Goal: Task Accomplishment & Management: Use online tool/utility

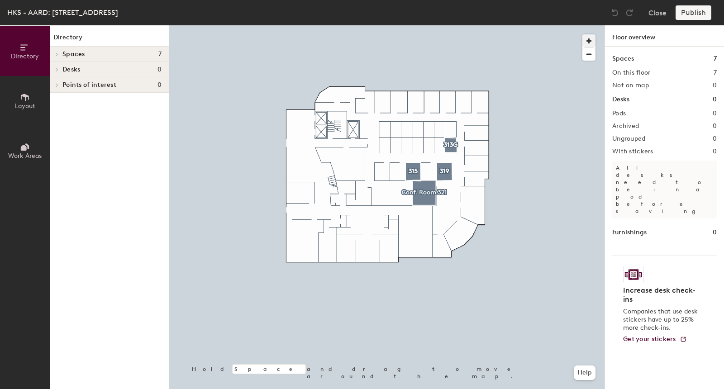
click at [584, 39] on span "button" at bounding box center [588, 40] width 13 height 13
click at [403, 25] on div at bounding box center [386, 25] width 435 height 0
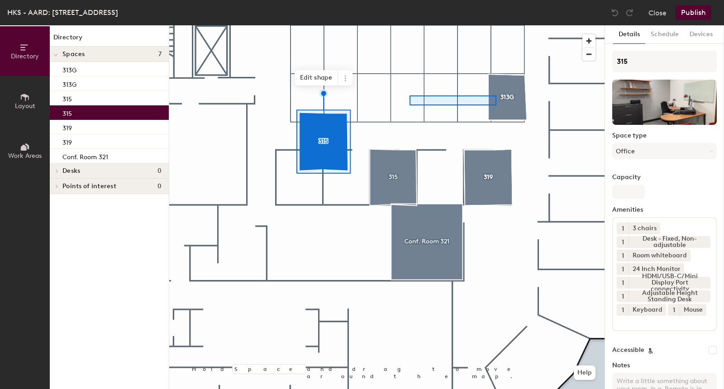
click at [409, 25] on div at bounding box center [386, 25] width 435 height 0
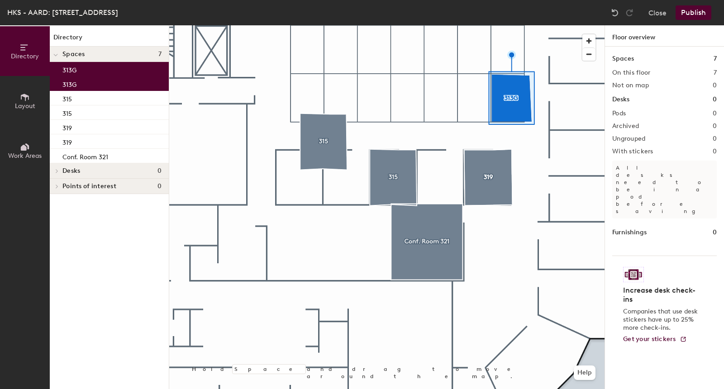
click at [327, 25] on div at bounding box center [386, 25] width 435 height 0
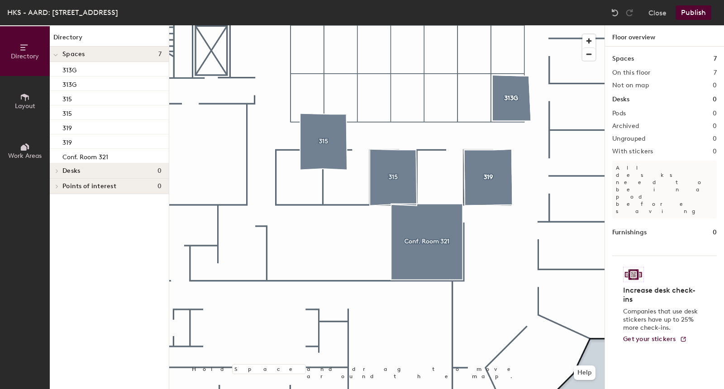
click at [43, 95] on button "Layout" at bounding box center [25, 101] width 50 height 50
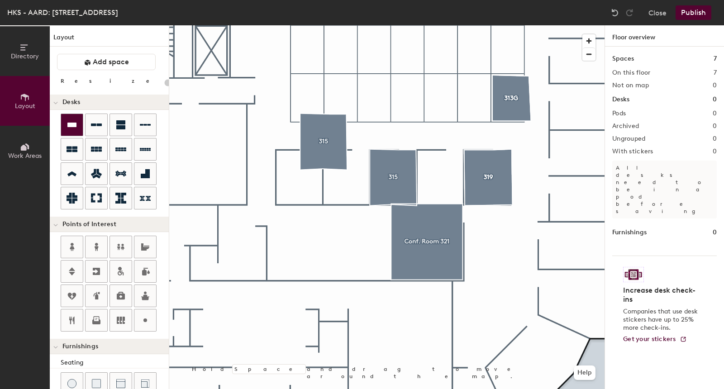
click at [81, 127] on div at bounding box center [72, 125] width 22 height 22
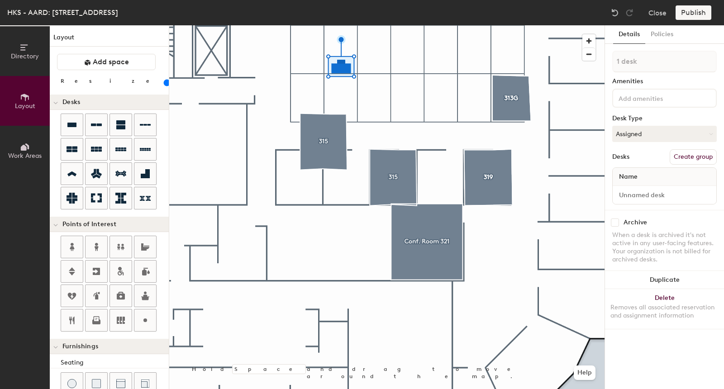
click at [382, 25] on div at bounding box center [386, 25] width 435 height 0
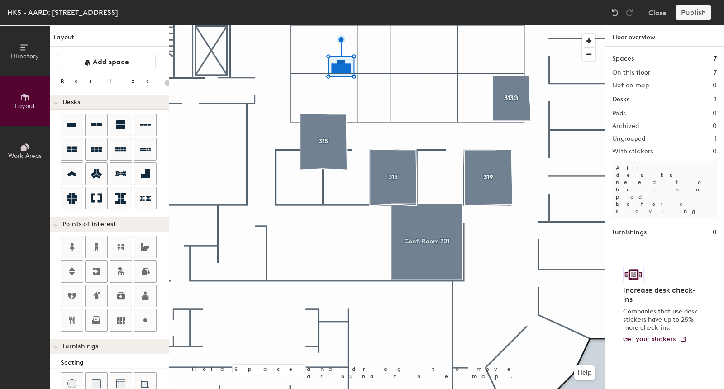
click at [339, 25] on div at bounding box center [386, 25] width 435 height 0
click at [355, 25] on div at bounding box center [386, 25] width 435 height 0
type input "100"
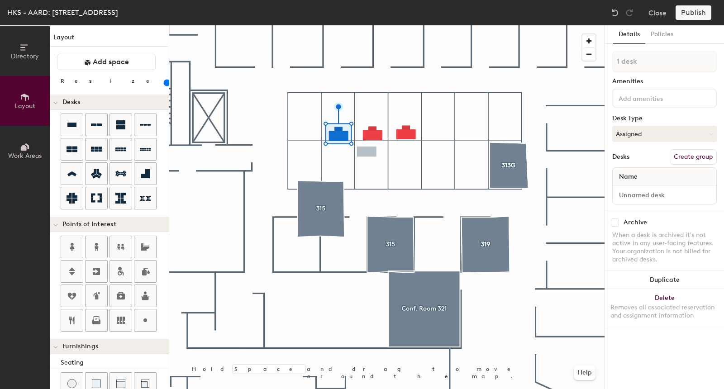
click at [692, 158] on button "Create group" at bounding box center [692, 156] width 47 height 15
click at [563, 67] on div "Directory Layout Work Areas Layout Add space Resize Desks Points of Interest Fu…" at bounding box center [362, 207] width 724 height 364
type input "P"
type input "313G"
click at [657, 193] on input "Desk 1" at bounding box center [664, 195] width 100 height 13
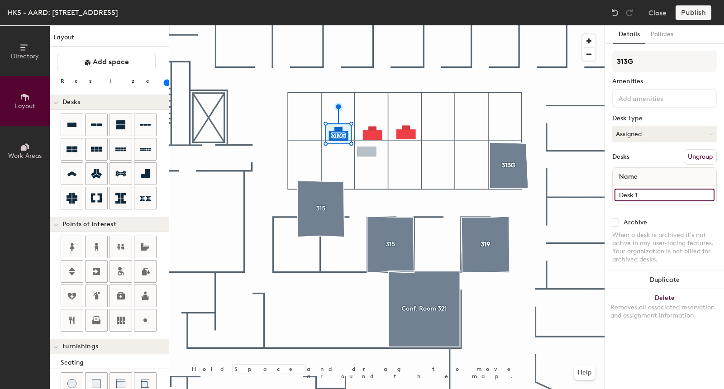
click at [644, 194] on input "Desk 1" at bounding box center [664, 195] width 100 height 13
drag, startPoint x: 637, startPoint y: 194, endPoint x: 605, endPoint y: 194, distance: 31.7
click at [605, 194] on div "Details Policies 313G Amenities Desk Type Assigned Desks Ungroup Name Desk 1 Ar…" at bounding box center [664, 207] width 119 height 364
type input "3"
type input "1"
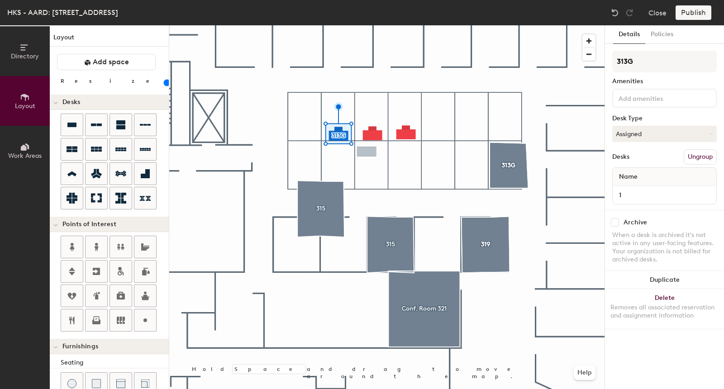
click at [473, 25] on div at bounding box center [386, 25] width 435 height 0
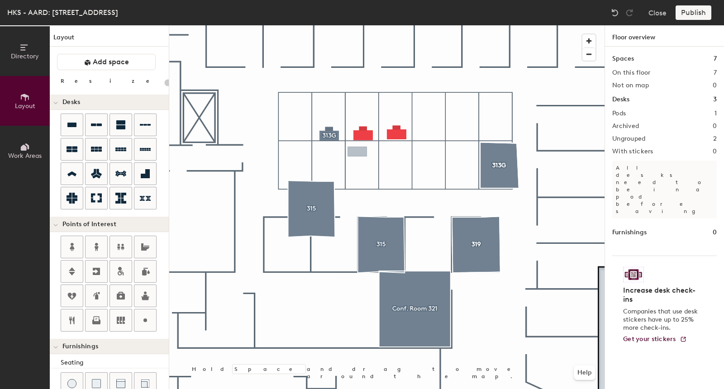
click at [428, 25] on div at bounding box center [386, 25] width 435 height 0
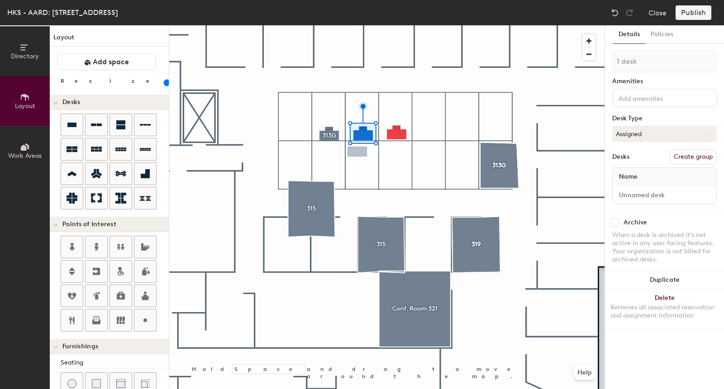
click at [689, 156] on button "Create group" at bounding box center [692, 156] width 47 height 15
click at [470, 25] on div at bounding box center [386, 25] width 435 height 0
drag, startPoint x: 689, startPoint y: 152, endPoint x: 638, endPoint y: 149, distance: 51.7
click at [688, 152] on button "Create group" at bounding box center [692, 156] width 47 height 15
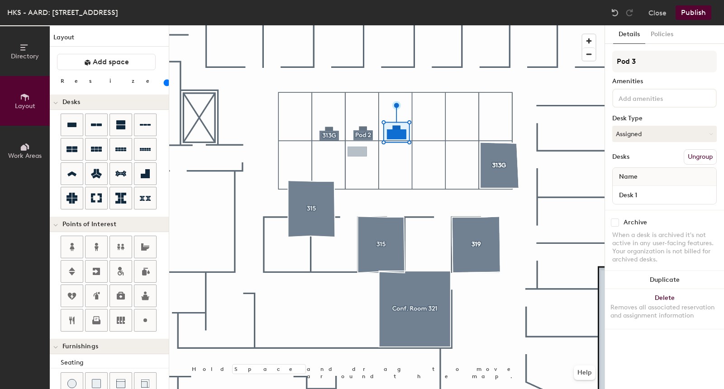
click at [499, 25] on div at bounding box center [386, 25] width 435 height 0
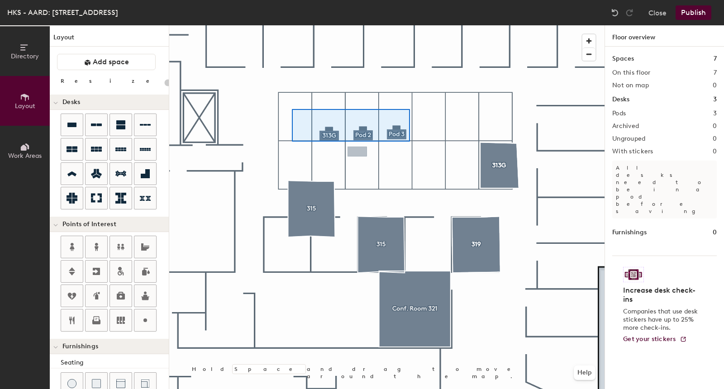
click at [409, 25] on div at bounding box center [386, 25] width 435 height 0
type input "100"
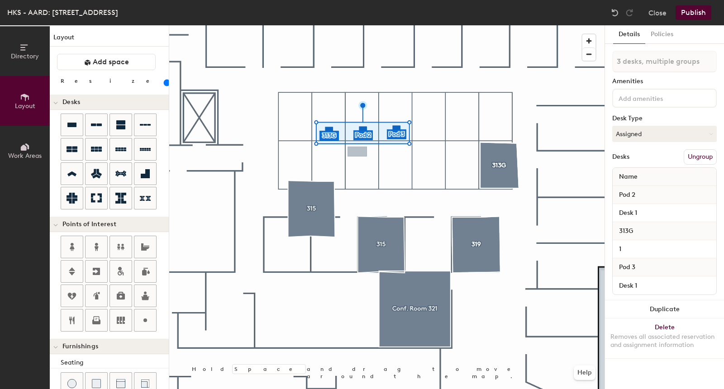
click at [706, 157] on button "Ungroup" at bounding box center [699, 156] width 33 height 15
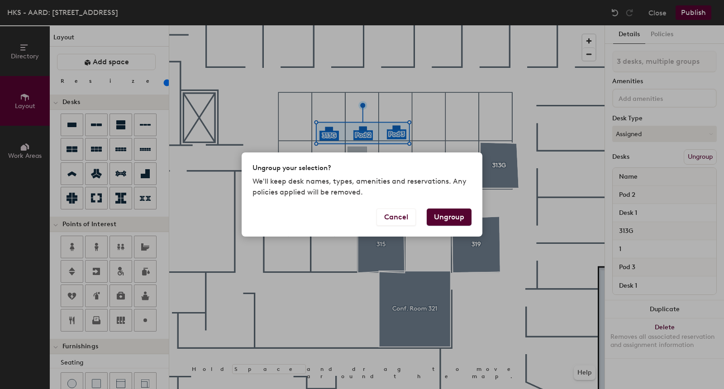
click at [459, 216] on button "Ungroup" at bounding box center [448, 216] width 45 height 17
type input "3 desks"
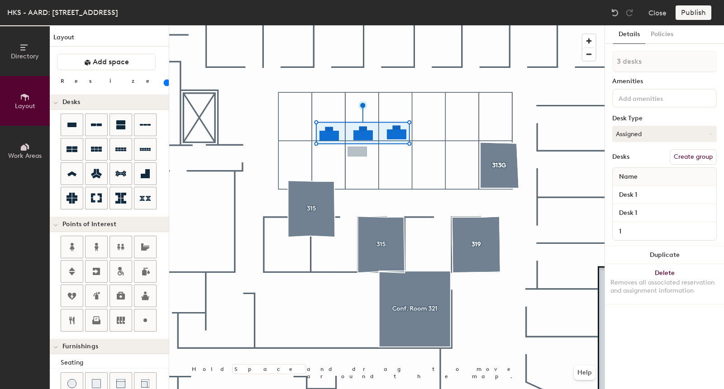
click at [706, 157] on button "Create group" at bounding box center [692, 156] width 47 height 15
click at [658, 14] on button "Close" at bounding box center [657, 12] width 18 height 14
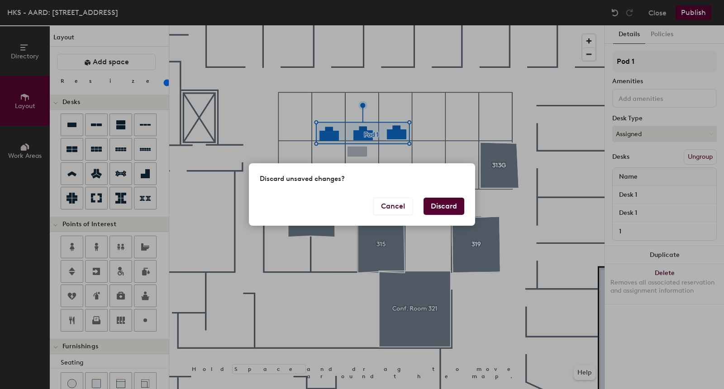
click at [452, 217] on div "Cancel Discard" at bounding box center [362, 212] width 226 height 28
click at [450, 214] on button "Discard" at bounding box center [443, 206] width 41 height 17
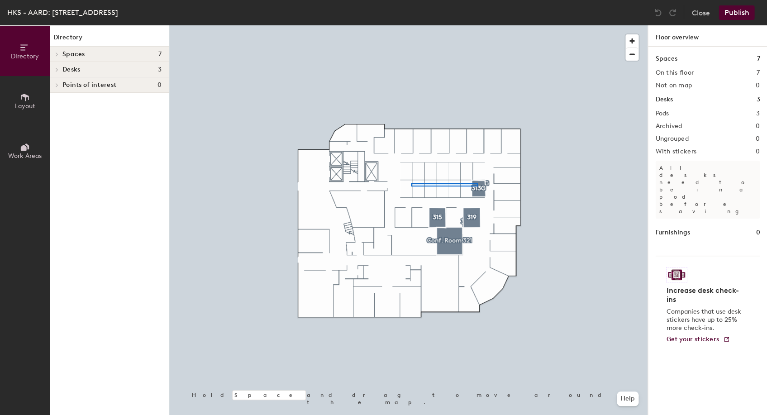
click at [411, 25] on div at bounding box center [408, 25] width 478 height 0
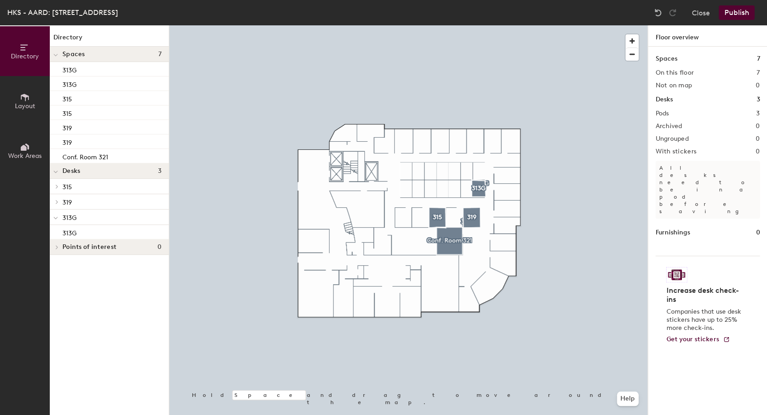
click at [474, 25] on div at bounding box center [408, 25] width 478 height 0
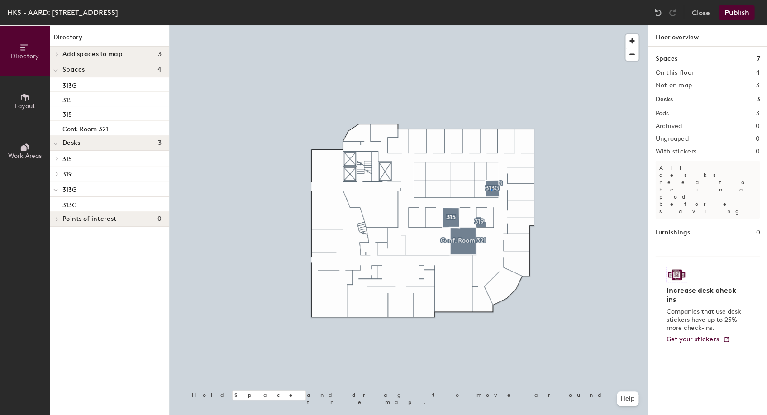
click at [490, 25] on div at bounding box center [408, 25] width 478 height 0
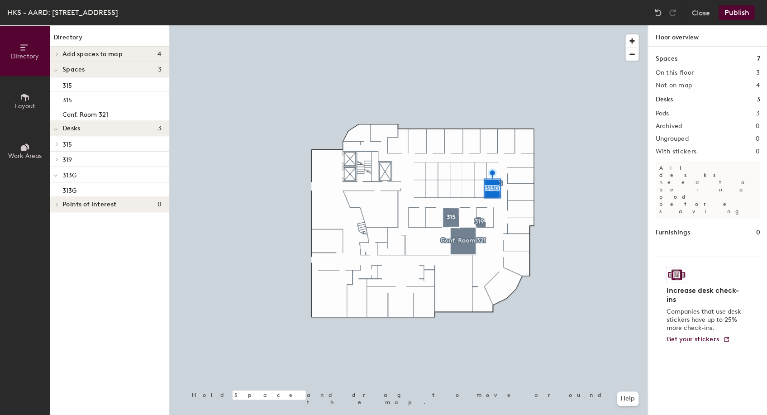
click at [454, 25] on div at bounding box center [408, 25] width 478 height 0
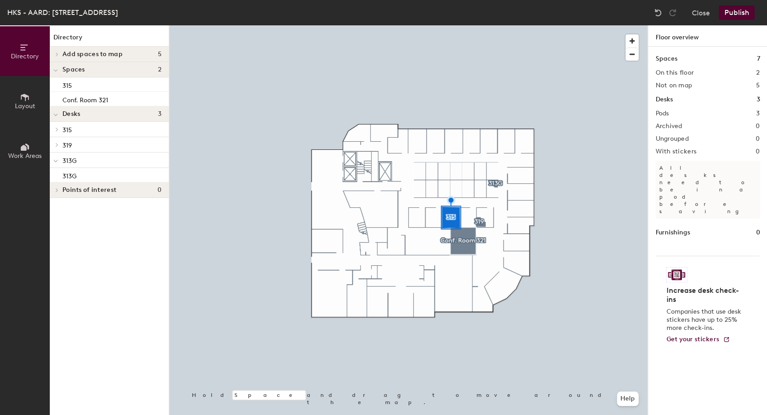
click at [454, 25] on div at bounding box center [408, 25] width 478 height 0
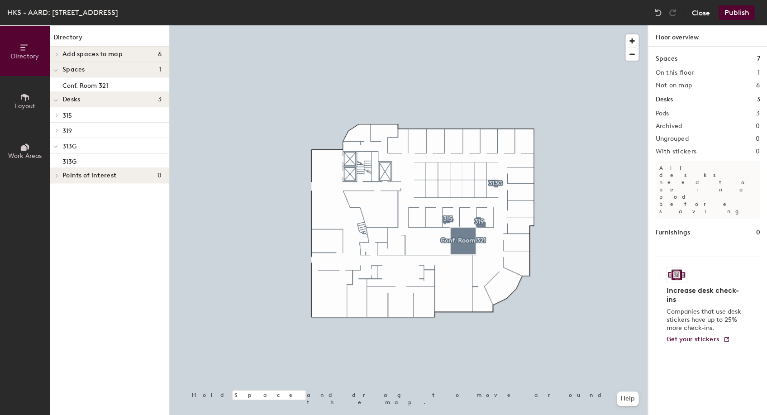
click at [700, 14] on button "Close" at bounding box center [700, 12] width 18 height 14
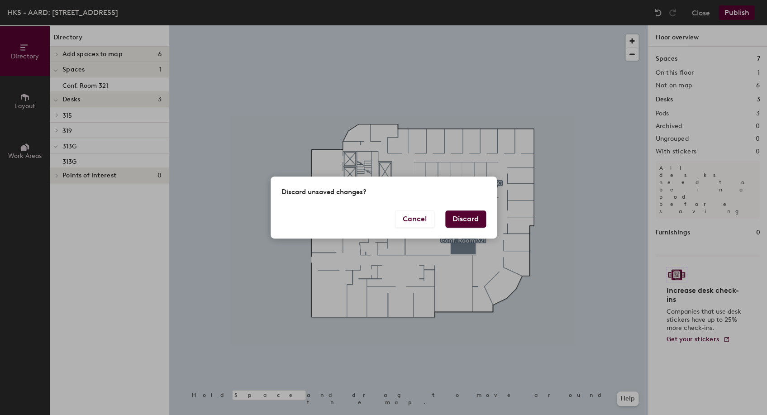
drag, startPoint x: 475, startPoint y: 217, endPoint x: 422, endPoint y: 95, distance: 132.6
click at [471, 214] on button "Discard" at bounding box center [465, 218] width 41 height 17
